Goal: Obtain resource: Download file/media

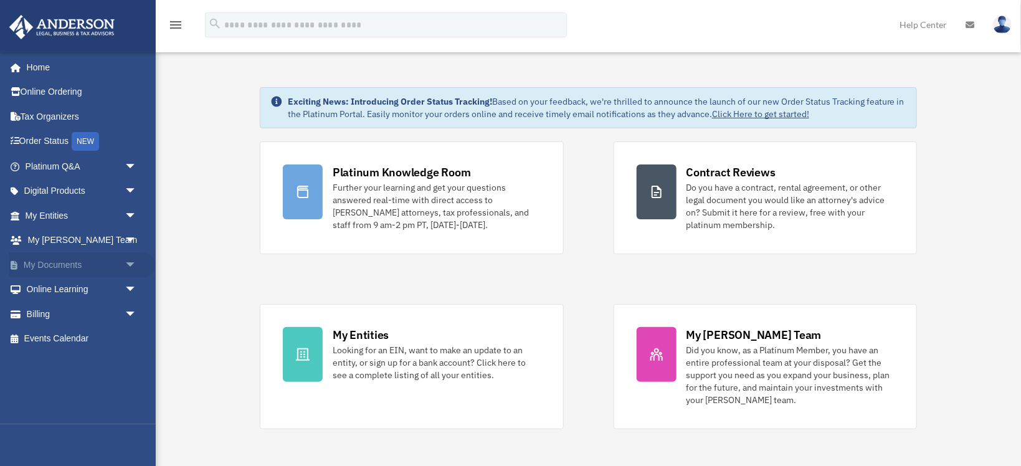
click at [134, 262] on span "arrow_drop_down" at bounding box center [137, 265] width 25 height 26
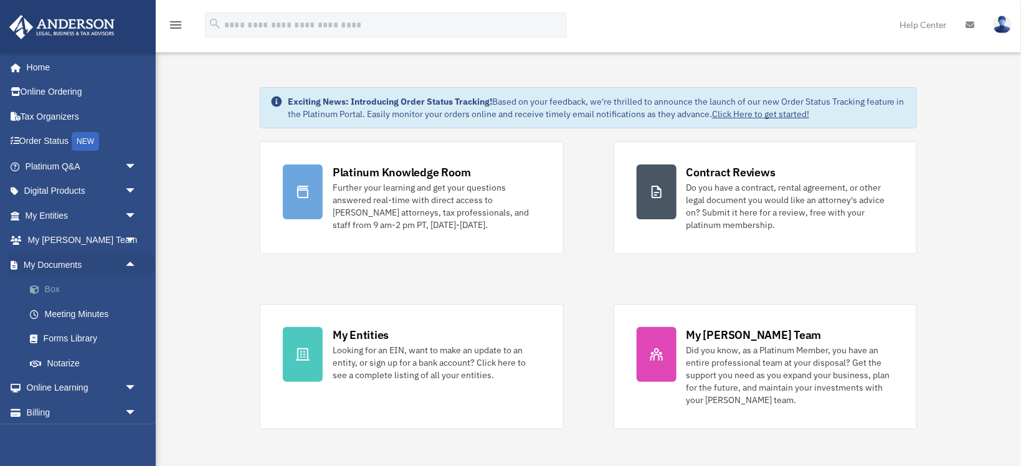
click at [52, 290] on link "Box" at bounding box center [86, 289] width 138 height 25
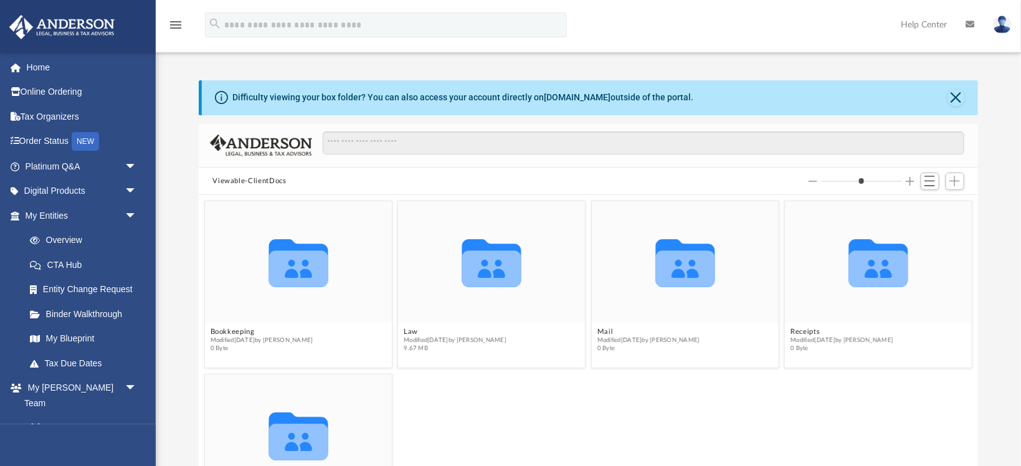
scroll to position [283, 778]
click at [410, 332] on button "Law" at bounding box center [455, 332] width 103 height 8
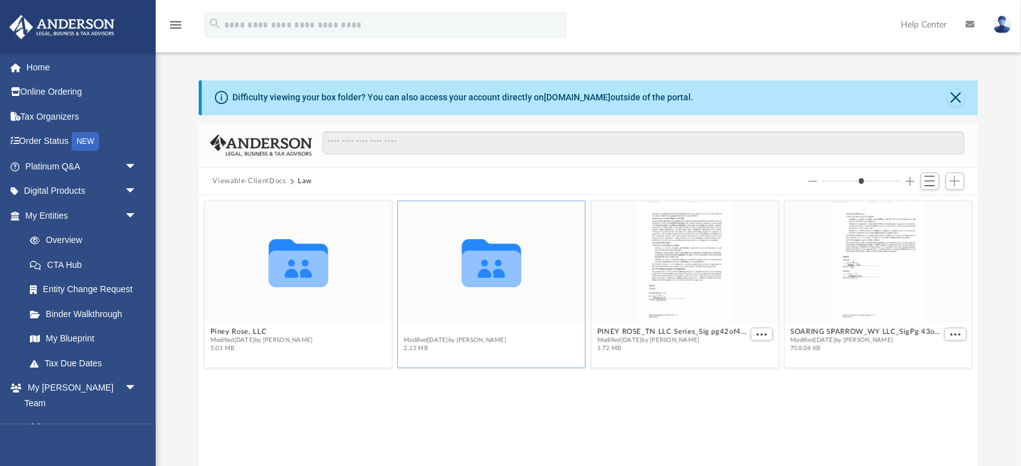
click at [421, 332] on button "Soaring Sparrow, LLC" at bounding box center [455, 332] width 103 height 8
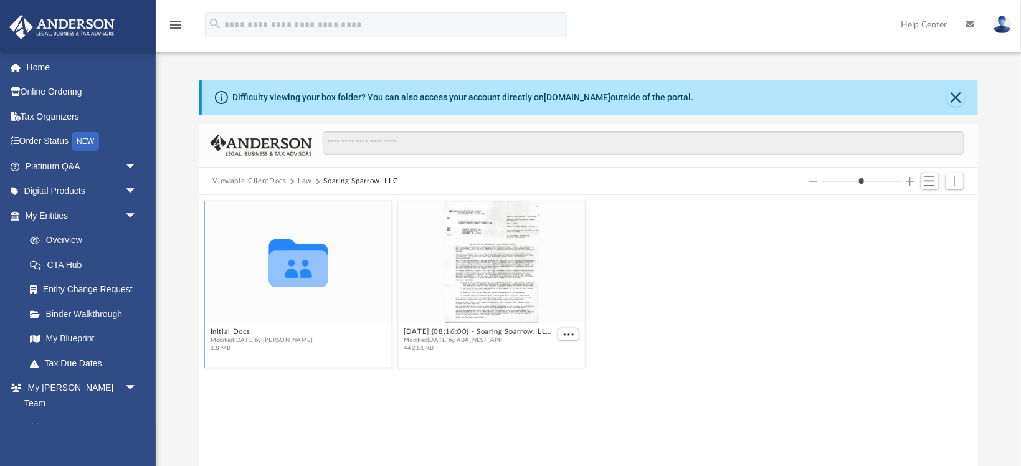
click at [298, 265] on icon "grid" at bounding box center [298, 268] width 59 height 36
click at [232, 333] on button "Initial Docs" at bounding box center [261, 332] width 103 height 8
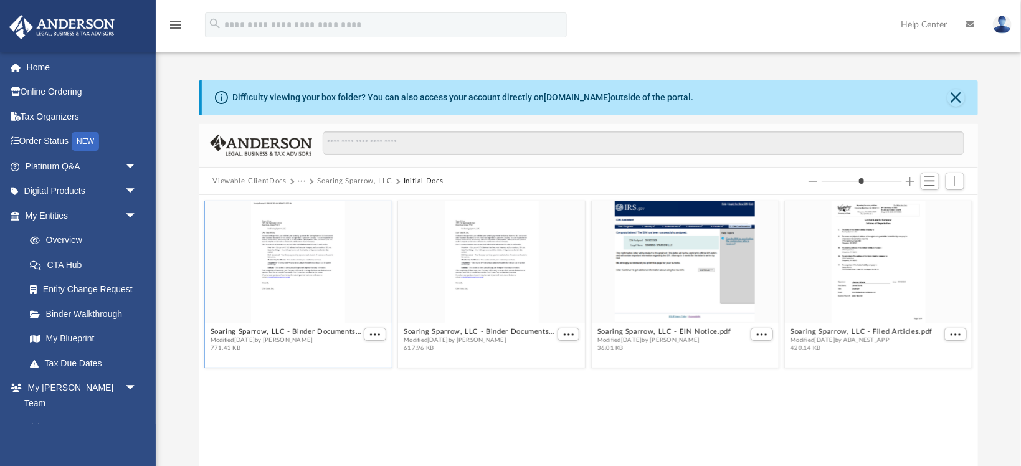
click at [290, 299] on div "grid" at bounding box center [298, 261] width 187 height 121
click at [324, 337] on span "Modified [DATE] by [PERSON_NAME]" at bounding box center [285, 340] width 151 height 8
click at [318, 331] on button "Soaring Sparrow, LLC - Binder Documents - DocuSigned.pdf" at bounding box center [285, 332] width 151 height 8
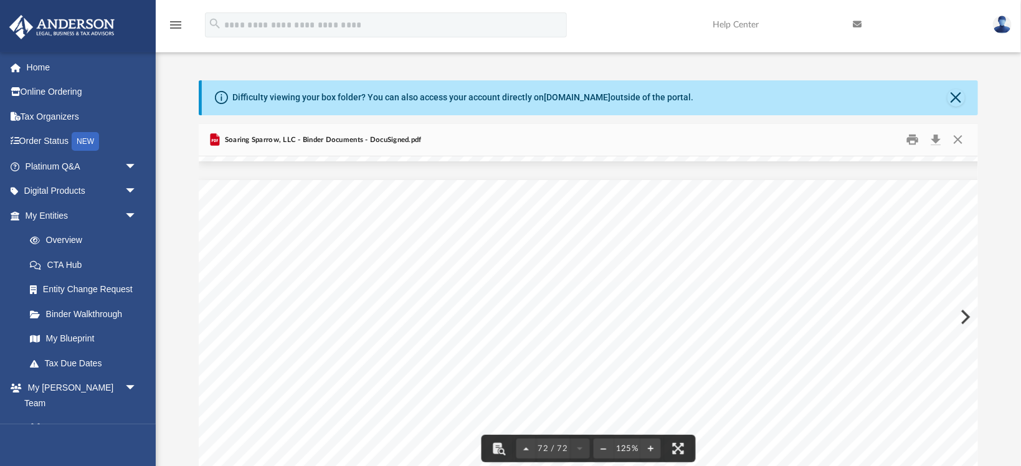
scroll to position [59281, 0]
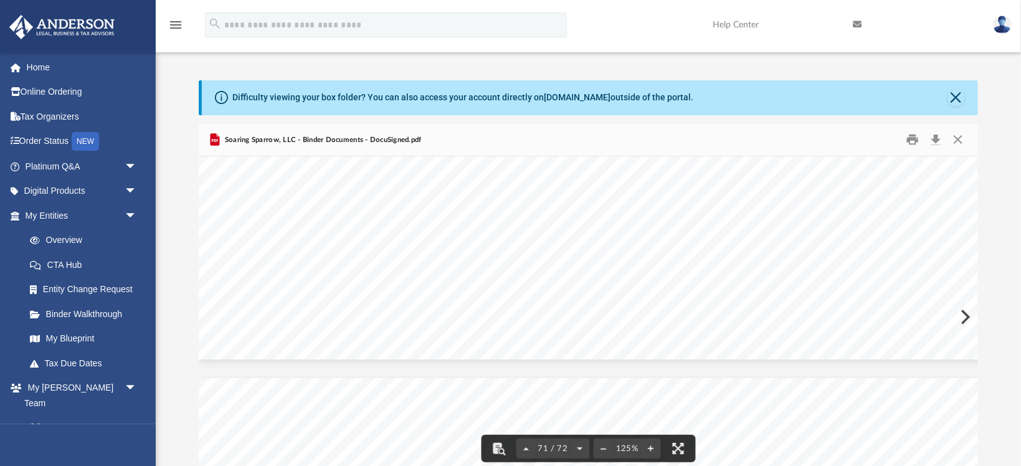
click at [551, 445] on button "71 / 72" at bounding box center [552, 448] width 34 height 27
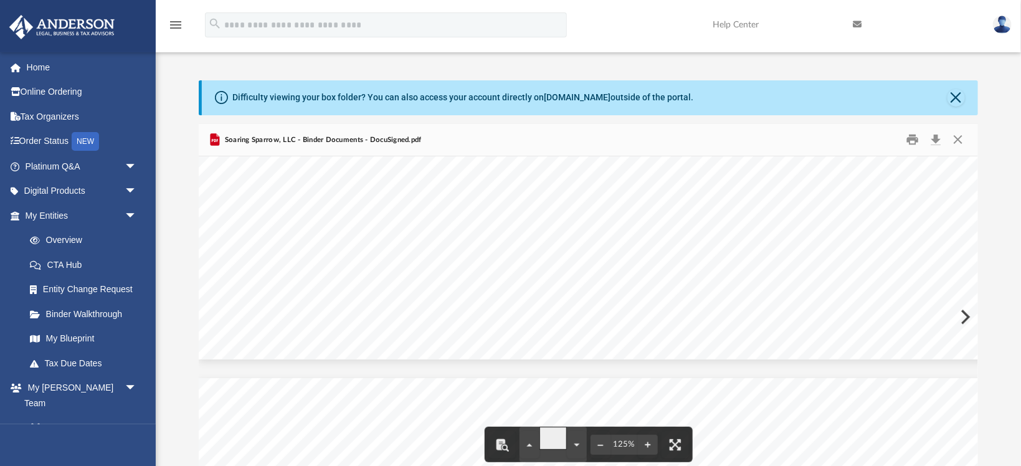
type input "*"
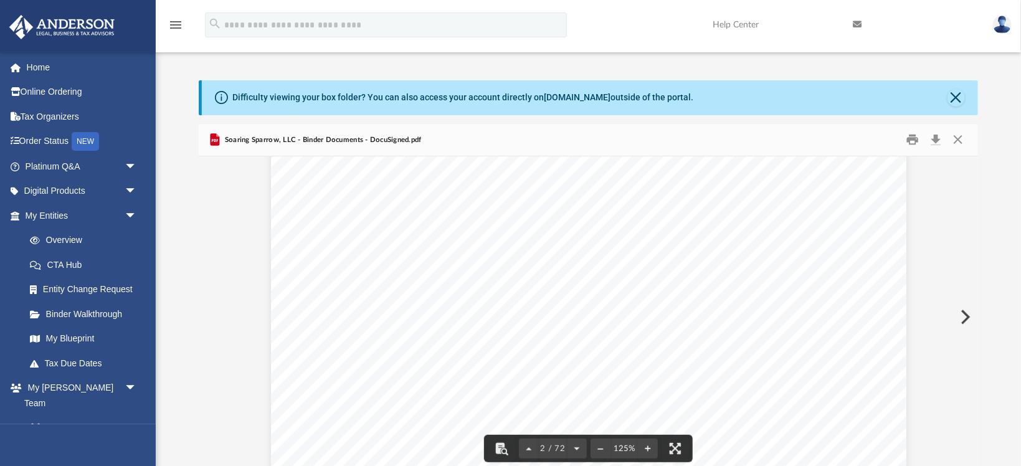
scroll to position [1138, 0]
